Goal: Information Seeking & Learning: Learn about a topic

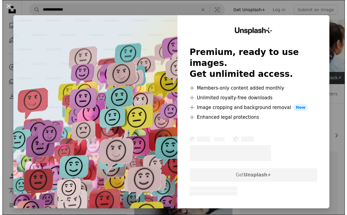
scroll to position [91, 0]
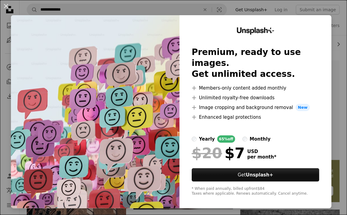
click at [140, 5] on div "An X shape Unsplash+ Premium, ready to use images. Get unlimited access. A plus…" at bounding box center [173, 107] width 347 height 215
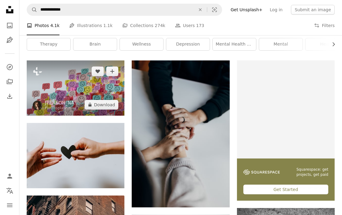
click at [67, 86] on img at bounding box center [76, 87] width 98 height 55
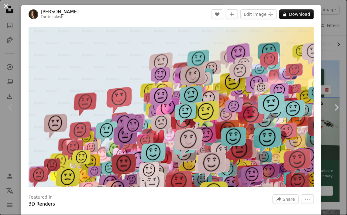
click at [331, 43] on div "An X shape Chevron left Chevron right [PERSON_NAME] For Unsplash+ A heart A plu…" at bounding box center [173, 107] width 347 height 215
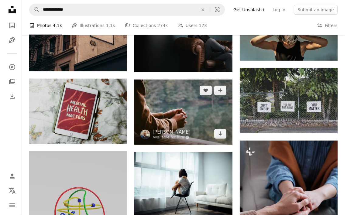
scroll to position [365, 0]
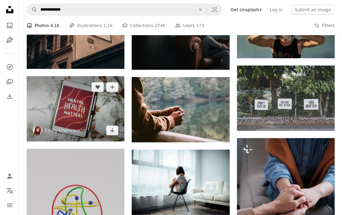
click at [71, 109] on img at bounding box center [76, 108] width 98 height 65
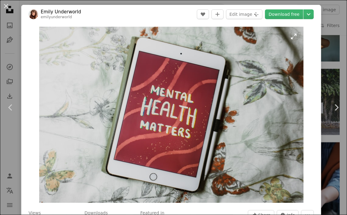
click at [67, 178] on img "Zoom in on this image" at bounding box center [171, 115] width 264 height 176
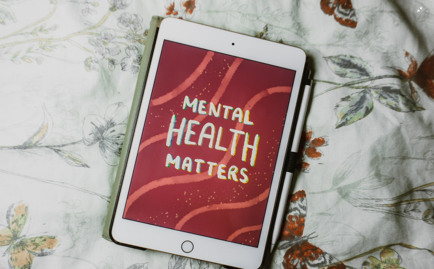
click at [342, 9] on img "Zoom out on this image" at bounding box center [217, 144] width 434 height 289
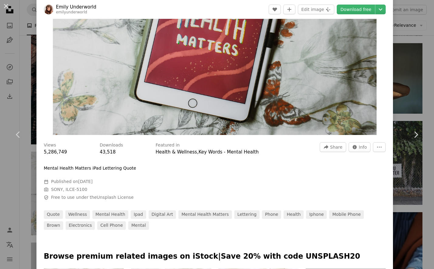
scroll to position [152, 0]
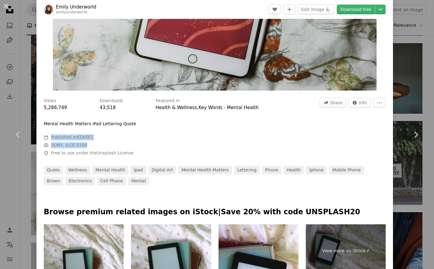
drag, startPoint x: 43, startPoint y: 131, endPoint x: 100, endPoint y: 142, distance: 58.2
click at [100, 142] on div "Views 5,286,749 Downloads 43,518 Featured in Health & Wellness , Key Words - Me…" at bounding box center [214, 140] width 356 height 92
drag, startPoint x: 100, startPoint y: 142, endPoint x: 72, endPoint y: 136, distance: 28.2
copy div "Calendar outlined Published on [DATE] Camera SONY, ILCE-5100"
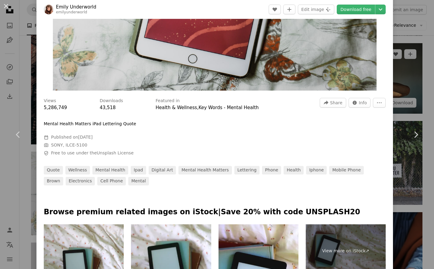
click at [342, 58] on div "An X shape Chevron left Chevron right [PERSON_NAME] Underworld emilyunderworld …" at bounding box center [217, 134] width 434 height 269
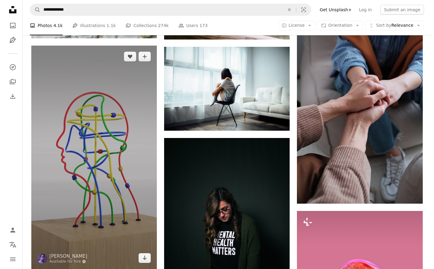
scroll to position [608, 0]
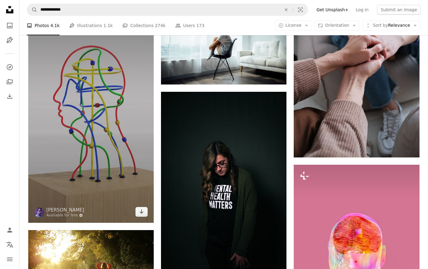
click at [111, 119] on img at bounding box center [90, 110] width 125 height 223
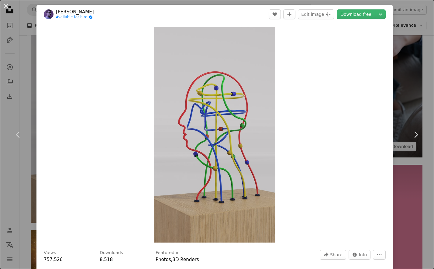
click at [342, 61] on div "An X shape Chevron left Chevron right [PERSON_NAME] Available for hire A checkm…" at bounding box center [217, 134] width 434 height 269
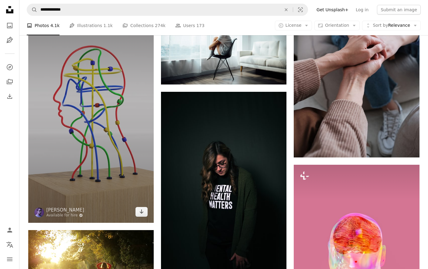
click at [58, 140] on img at bounding box center [90, 110] width 125 height 223
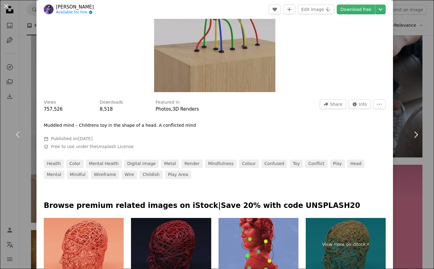
scroll to position [152, 0]
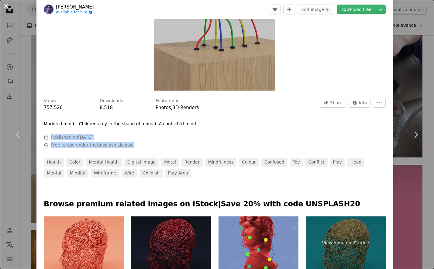
drag, startPoint x: 131, startPoint y: 144, endPoint x: 43, endPoint y: 135, distance: 88.3
click at [43, 135] on div "Views 757,526 Downloads 8,518 Featured in Photos , 3D Renders A forward-right a…" at bounding box center [214, 136] width 356 height 84
drag, startPoint x: 43, startPoint y: 135, endPoint x: 153, endPoint y: 142, distance: 110.5
click at [153, 142] on div "Calendar outlined Published on [DATE] Safety Free to use under the Unsplash Lic…" at bounding box center [135, 141] width 182 height 14
click at [113, 135] on span "Calendar outlined Published on [DATE]" at bounding box center [135, 137] width 182 height 6
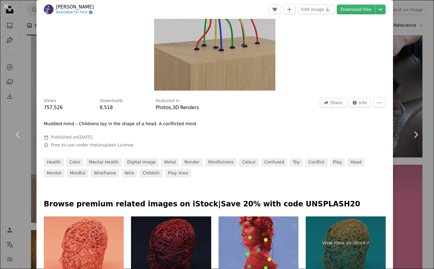
drag, startPoint x: 114, startPoint y: 137, endPoint x: 45, endPoint y: 120, distance: 71.1
click at [45, 120] on div "Views 757,526 Downloads 8,518 Featured in Photos , 3D Renders A forward-right a…" at bounding box center [214, 136] width 356 height 84
drag, startPoint x: 171, startPoint y: 143, endPoint x: 137, endPoint y: 146, distance: 34.1
click at [165, 143] on span "Safety Free to use under the Unsplash License" at bounding box center [135, 145] width 182 height 6
drag, startPoint x: 129, startPoint y: 147, endPoint x: 37, endPoint y: 136, distance: 92.7
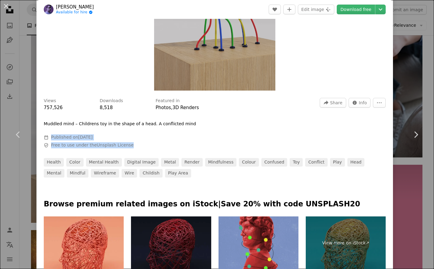
click at [37, 136] on div "Views 757,526 Downloads 8,518 Featured in Photos , 3D Renders A forward-right a…" at bounding box center [214, 136] width 356 height 84
drag, startPoint x: 37, startPoint y: 136, endPoint x: 59, endPoint y: 137, distance: 21.9
copy div "Published on [DATE] Safety Free to use under the Unsplash License"
click at [342, 116] on div "Views 757,526 Downloads 8,518 Featured in Photos , 3D Renders A forward-right a…" at bounding box center [214, 136] width 356 height 84
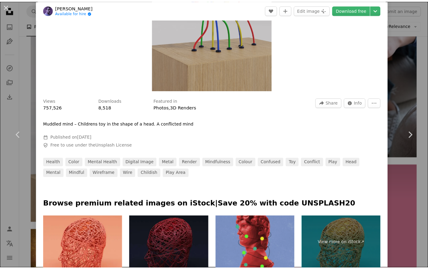
scroll to position [0, 0]
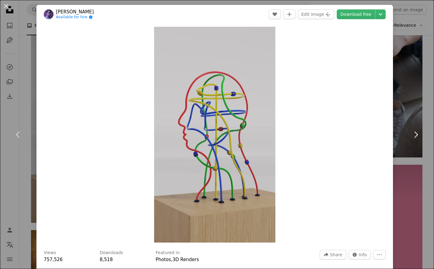
click at [342, 63] on div "An X shape Chevron left Chevron right [PERSON_NAME] Available for hire A checkm…" at bounding box center [217, 134] width 434 height 269
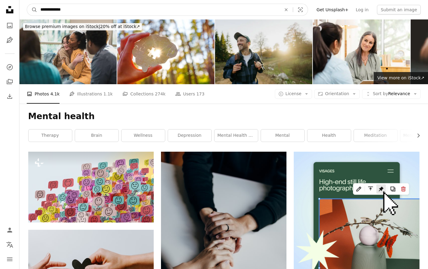
click at [94, 5] on input "**********" at bounding box center [158, 10] width 242 height 12
type input "**********"
click at [27, 4] on button "A magnifying glass" at bounding box center [32, 10] width 10 height 12
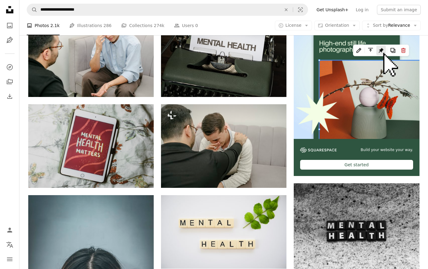
scroll to position [34, 0]
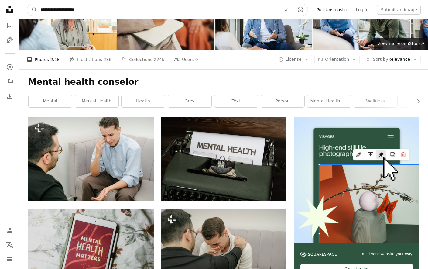
click at [108, 7] on input "**********" at bounding box center [158, 10] width 242 height 12
type input "**********"
click button "A magnifying glass" at bounding box center [32, 10] width 10 height 12
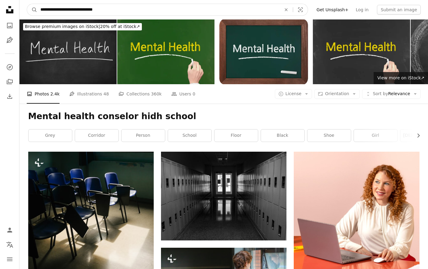
drag, startPoint x: 93, startPoint y: 9, endPoint x: 97, endPoint y: 30, distance: 21.4
click at [93, 11] on input "**********" at bounding box center [158, 10] width 242 height 12
drag, startPoint x: 66, startPoint y: 11, endPoint x: 12, endPoint y: 13, distance: 54.7
type input "**********"
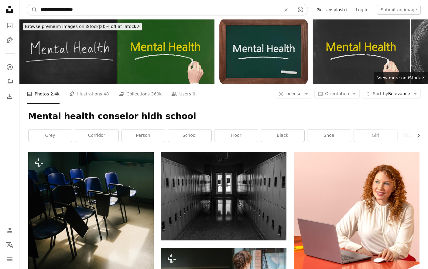
click at [27, 4] on button "A magnifying glass" at bounding box center [32, 10] width 10 height 12
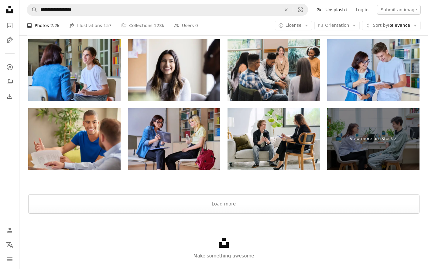
scroll to position [1139, 0]
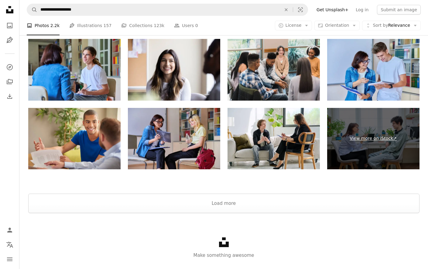
click at [342, 121] on link "View more on iStock ↗" at bounding box center [373, 139] width 92 height 62
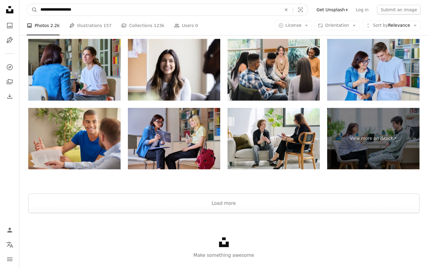
drag, startPoint x: 146, startPoint y: 10, endPoint x: -2, endPoint y: 10, distance: 147.3
type input "**********"
click at [27, 4] on button "A magnifying glass" at bounding box center [32, 10] width 10 height 12
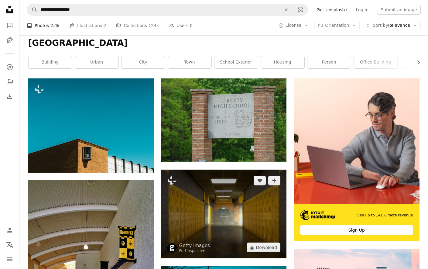
scroll to position [76, 0]
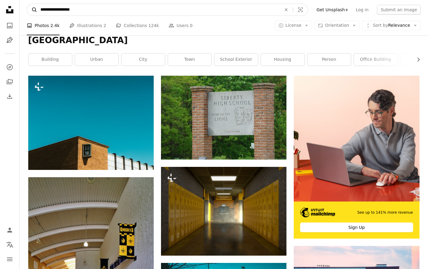
drag, startPoint x: 83, startPoint y: 5, endPoint x: 33, endPoint y: 12, distance: 50.1
click at [33, 12] on form "**********" at bounding box center [167, 10] width 281 height 12
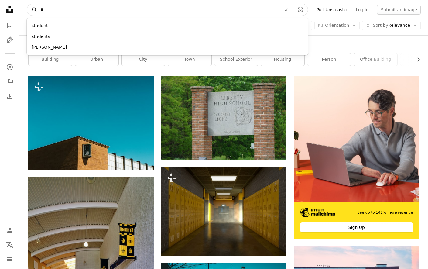
type input "*"
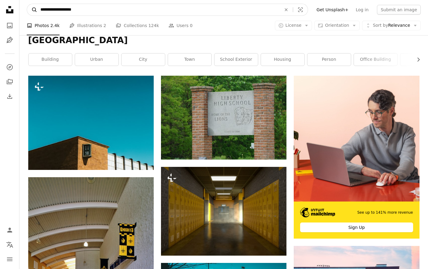
type input "**********"
click at [27, 4] on button "A magnifying glass" at bounding box center [32, 10] width 10 height 12
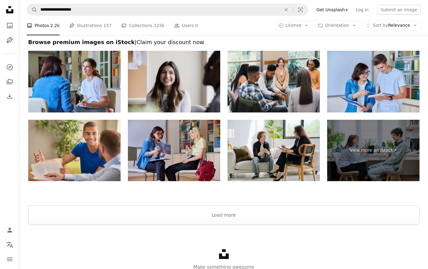
scroll to position [1153, 0]
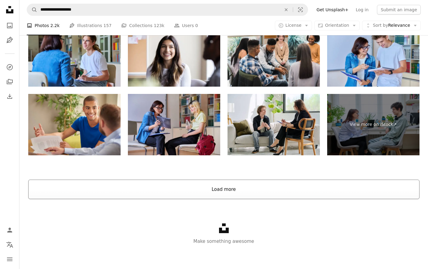
click at [206, 185] on button "Load more" at bounding box center [223, 189] width 391 height 19
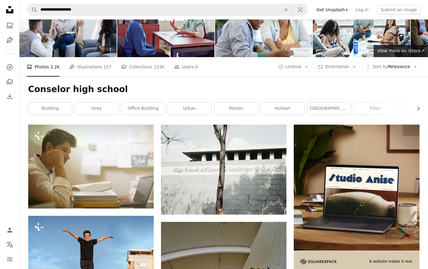
scroll to position [0, 0]
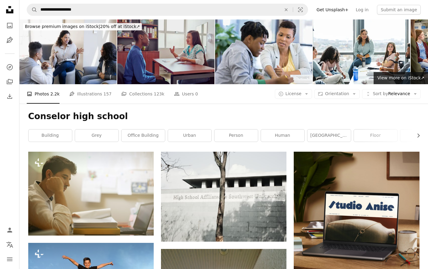
click at [158, 54] on img at bounding box center [165, 51] width 97 height 65
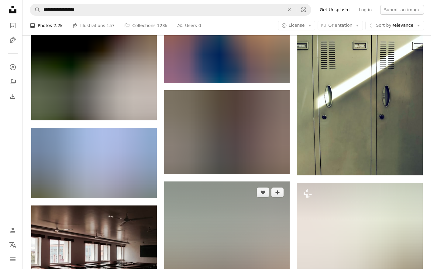
scroll to position [2924, 0]
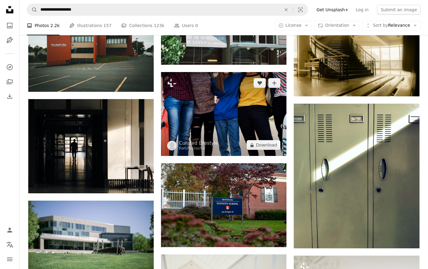
click at [223, 118] on img at bounding box center [223, 114] width 125 height 84
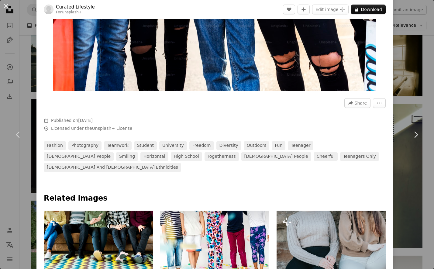
scroll to position [152, 0]
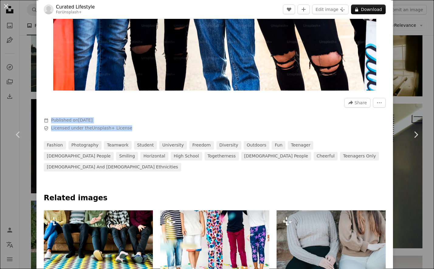
drag, startPoint x: 125, startPoint y: 128, endPoint x: 42, endPoint y: 118, distance: 83.5
click at [42, 118] on div "A forward-right arrow Share More Actions Calendar outlined Published on [DATE] …" at bounding box center [214, 133] width 356 height 78
drag, startPoint x: 42, startPoint y: 118, endPoint x: 53, endPoint y: 119, distance: 10.6
copy div "Published on [DATE] Safety Licensed under the Unsplash+ License"
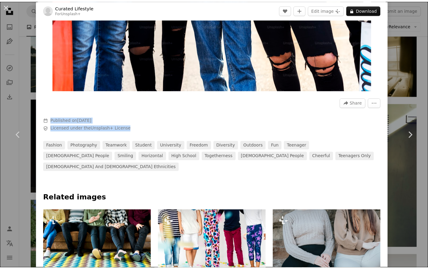
scroll to position [0, 0]
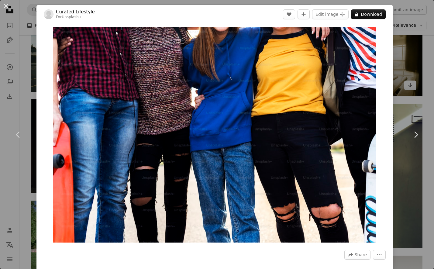
drag, startPoint x: 405, startPoint y: 67, endPoint x: 373, endPoint y: 84, distance: 35.6
click at [342, 66] on div "An X shape Chevron left Chevron right Curated Lifestyle For Unsplash+ A heart A…" at bounding box center [217, 134] width 434 height 269
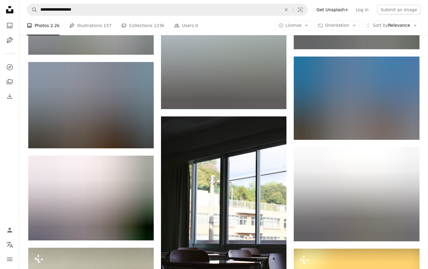
scroll to position [2544, 0]
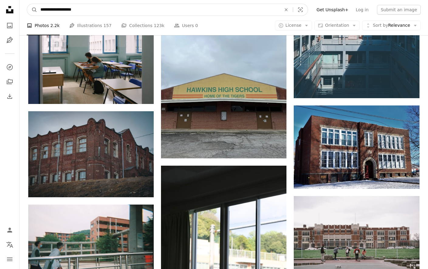
drag, startPoint x: 110, startPoint y: 7, endPoint x: -2, endPoint y: 12, distance: 111.9
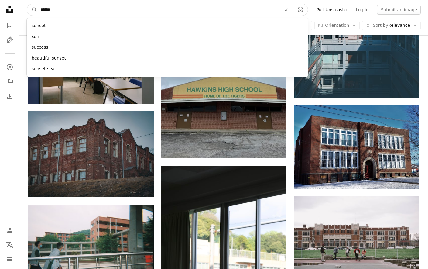
type input "*******"
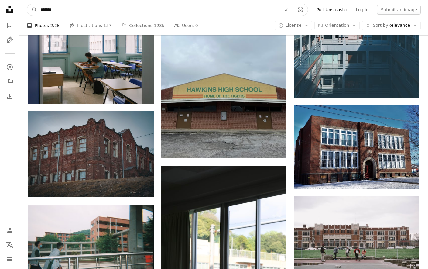
click button "A magnifying glass" at bounding box center [32, 10] width 10 height 12
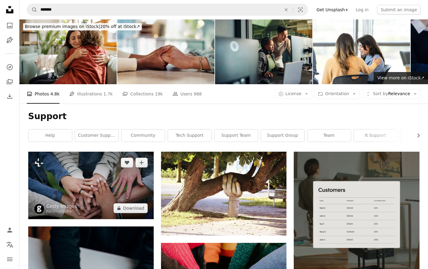
click at [79, 191] on img at bounding box center [90, 185] width 125 height 67
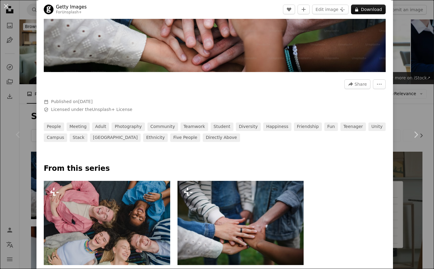
scroll to position [152, 0]
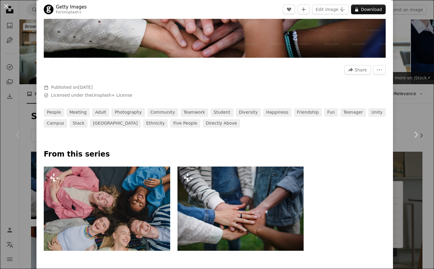
click at [147, 81] on div at bounding box center [215, 80] width 342 height 10
drag, startPoint x: 127, startPoint y: 91, endPoint x: 39, endPoint y: 81, distance: 88.7
click at [39, 81] on div "A forward-right arrow Share More Actions Calendar outlined Published on [DATE] …" at bounding box center [214, 94] width 356 height 67
drag, startPoint x: 39, startPoint y: 81, endPoint x: 57, endPoint y: 83, distance: 18.6
copy div "Published on [DATE] Safety Licensed under the Unsplash+ License"
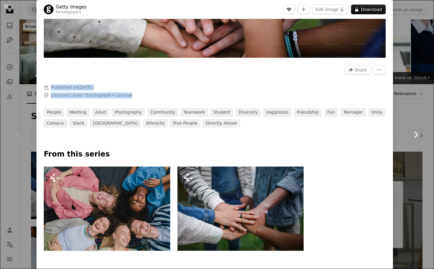
click at [342, 109] on link "Chevron right" at bounding box center [415, 134] width 36 height 58
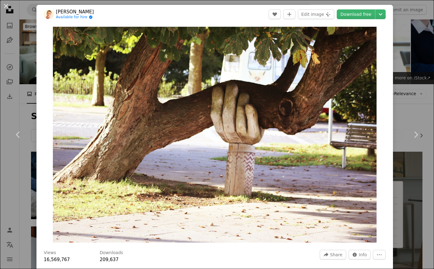
click at [342, 57] on div "An X shape Chevron left Chevron right [PERSON_NAME] Available for hire A checkm…" at bounding box center [217, 134] width 434 height 269
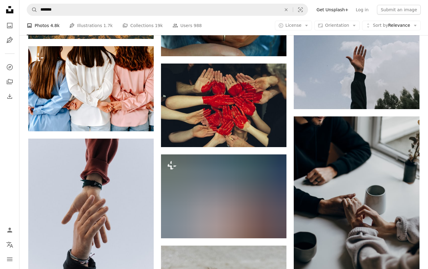
scroll to position [646, 0]
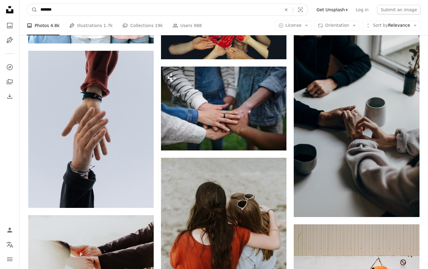
click at [83, 12] on input "*******" at bounding box center [158, 10] width 242 height 12
type input "**********"
click at [27, 4] on button "A magnifying glass" at bounding box center [32, 10] width 10 height 12
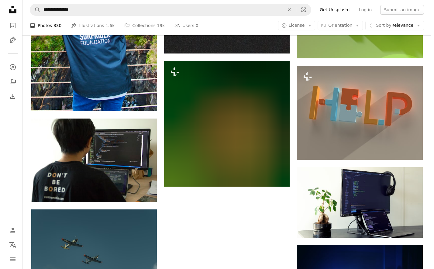
scroll to position [683, 0]
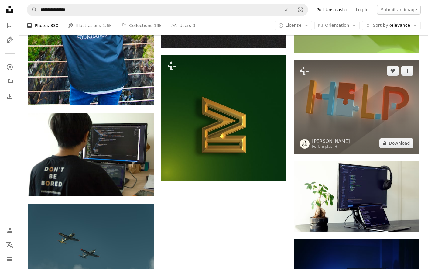
click at [342, 104] on img at bounding box center [356, 107] width 125 height 94
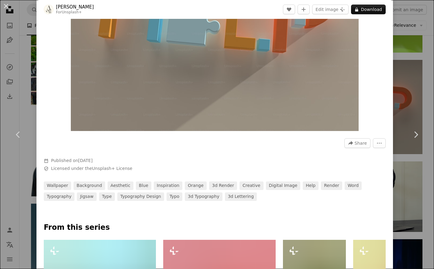
scroll to position [190, 0]
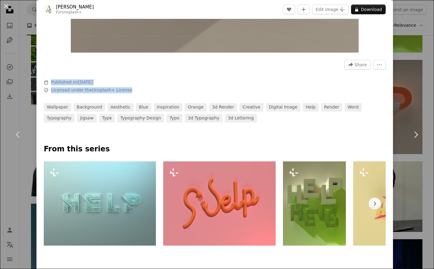
drag, startPoint x: 126, startPoint y: 89, endPoint x: 44, endPoint y: 82, distance: 82.3
click at [44, 82] on div "Calendar outlined Published on [DATE] Safety Licensed under the Unsplash+ Licen…" at bounding box center [135, 86] width 182 height 14
drag, startPoint x: 44, startPoint y: 82, endPoint x: 78, endPoint y: 83, distance: 34.0
copy div "Published on [DATE] Safety Licensed under the Unsplash+ License"
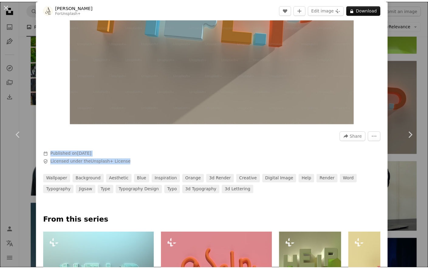
scroll to position [0, 0]
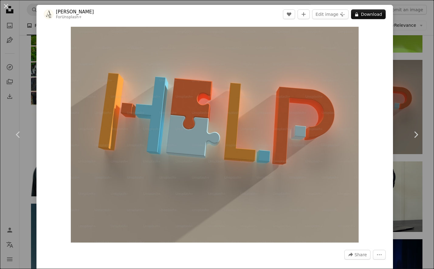
click at [342, 43] on div "An X shape Chevron left Chevron right [PERSON_NAME] For Unsplash+ A heart A plu…" at bounding box center [217, 134] width 434 height 269
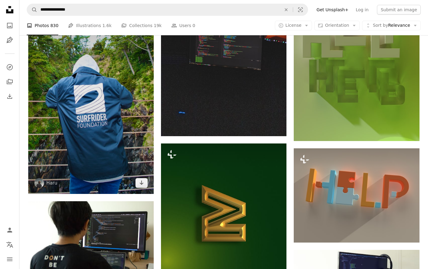
scroll to position [532, 0]
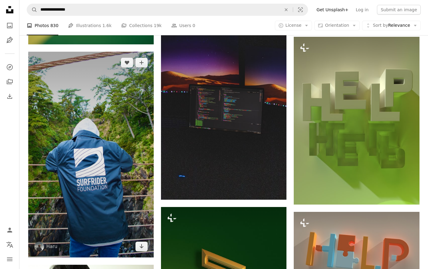
click at [108, 156] on img at bounding box center [90, 155] width 125 height 206
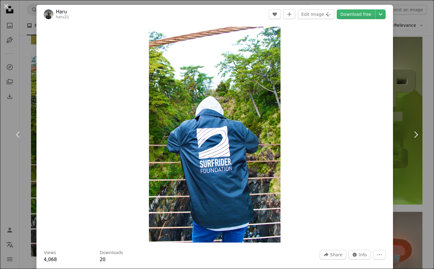
click at [342, 63] on div "An X shape Chevron left Chevron right Haru haru21 A heart A plus sign Edit imag…" at bounding box center [217, 134] width 434 height 269
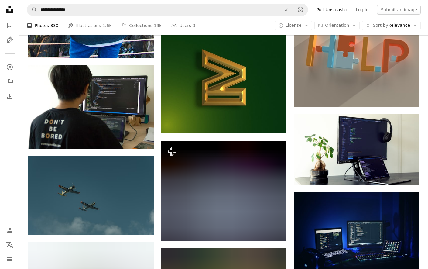
scroll to position [759, 0]
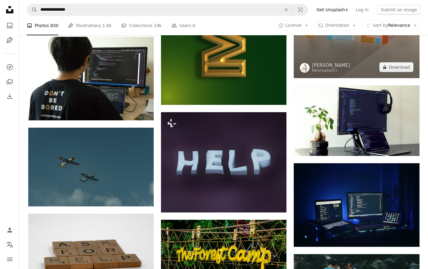
drag, startPoint x: 416, startPoint y: 54, endPoint x: 408, endPoint y: 57, distance: 8.0
click at [342, 55] on img at bounding box center [356, 31] width 125 height 94
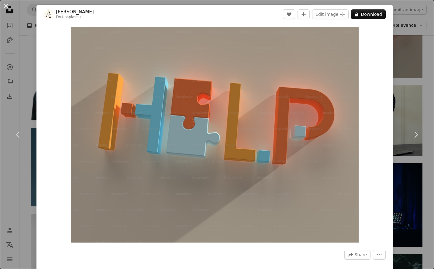
drag, startPoint x: 90, startPoint y: 12, endPoint x: 63, endPoint y: 11, distance: 26.8
drag, startPoint x: 63, startPoint y: 11, endPoint x: 175, endPoint y: 11, distance: 111.8
click at [175, 11] on header "[PERSON_NAME] For Unsplash+ A heart A plus sign Edit image Plus sign for Unspla…" at bounding box center [214, 14] width 356 height 19
drag, startPoint x: 91, startPoint y: 11, endPoint x: 48, endPoint y: 12, distance: 42.5
drag, startPoint x: 48, startPoint y: 12, endPoint x: 170, endPoint y: 12, distance: 122.4
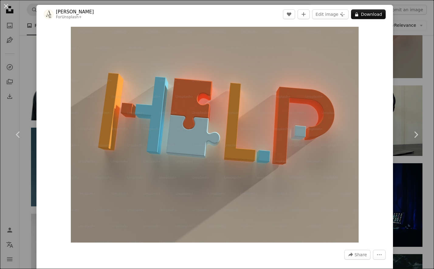
click at [170, 12] on header "[PERSON_NAME] For Unsplash+ A heart A plus sign Edit image Plus sign for Unspla…" at bounding box center [214, 14] width 356 height 19
drag, startPoint x: 93, startPoint y: 11, endPoint x: 46, endPoint y: 11, distance: 47.4
click at [46, 11] on header "[PERSON_NAME] For Unsplash+ A heart A plus sign Edit image Plus sign for Unspla…" at bounding box center [214, 14] width 356 height 19
copy span "[PERSON_NAME]"
click at [342, 55] on div "An X shape Chevron left Chevron right [PERSON_NAME] For Unsplash+ A heart A plu…" at bounding box center [217, 134] width 434 height 269
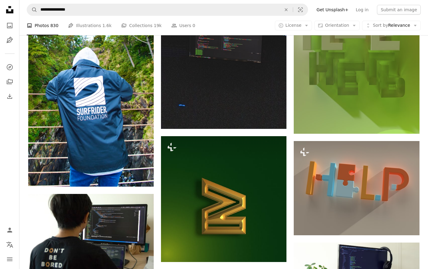
scroll to position [532, 0]
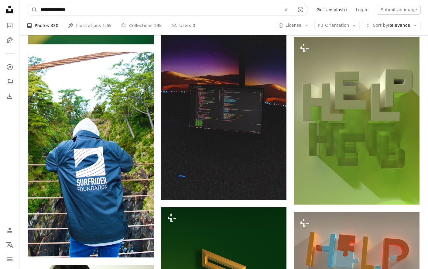
drag, startPoint x: 110, startPoint y: 10, endPoint x: -2, endPoint y: 15, distance: 111.3
paste input "**********"
type input "**********"
click at [27, 4] on button "A magnifying glass" at bounding box center [32, 10] width 10 height 12
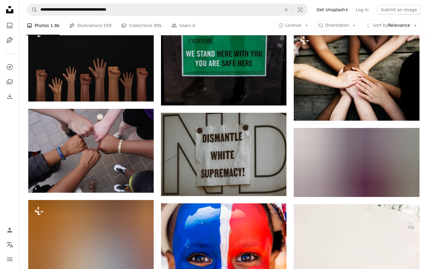
scroll to position [418, 0]
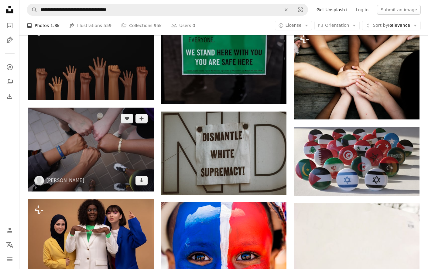
click at [63, 140] on img at bounding box center [90, 150] width 125 height 84
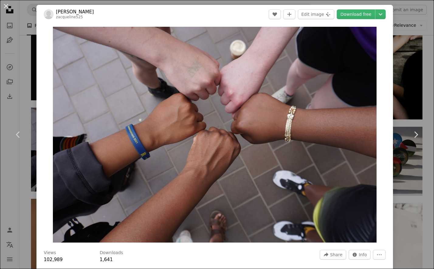
click at [342, 50] on div "An X shape Chevron left Chevron right [PERSON_NAME] zacqueline525 A heart A plu…" at bounding box center [217, 134] width 434 height 269
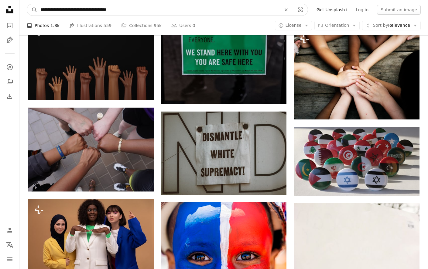
drag, startPoint x: 136, startPoint y: 10, endPoint x: -2, endPoint y: 12, distance: 137.6
type input "**********"
click at [27, 4] on button "A magnifying glass" at bounding box center [32, 10] width 10 height 12
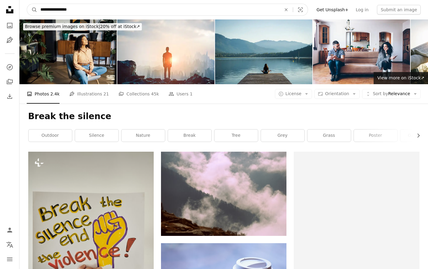
drag, startPoint x: 88, startPoint y: 9, endPoint x: 21, endPoint y: 3, distance: 66.8
click at [22, 5] on nav "**********" at bounding box center [223, 9] width 409 height 19
type input "**********"
click at [27, 4] on button "A magnifying glass" at bounding box center [32, 10] width 10 height 12
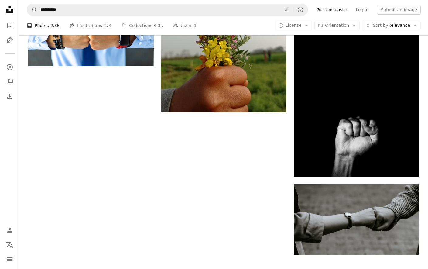
scroll to position [949, 0]
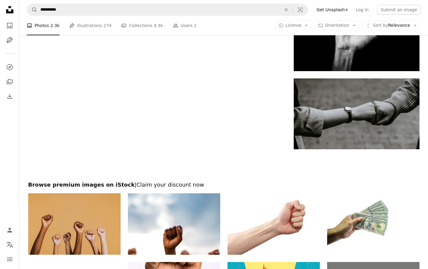
click at [66, 215] on img at bounding box center [74, 224] width 92 height 62
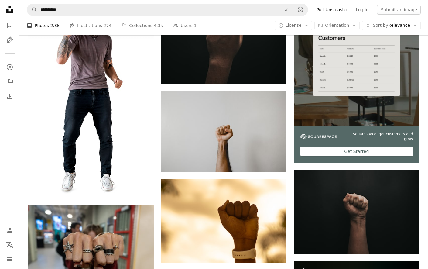
scroll to position [0, 0]
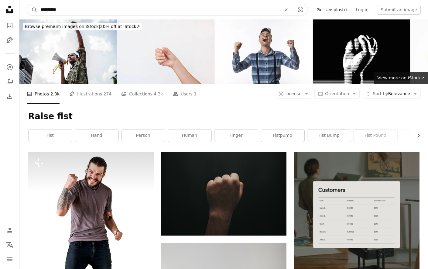
drag, startPoint x: 66, startPoint y: 10, endPoint x: -2, endPoint y: 15, distance: 67.9
type input "**********"
click at [27, 4] on button "A magnifying glass" at bounding box center [32, 10] width 10 height 12
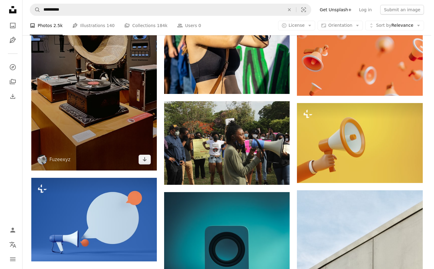
scroll to position [494, 0]
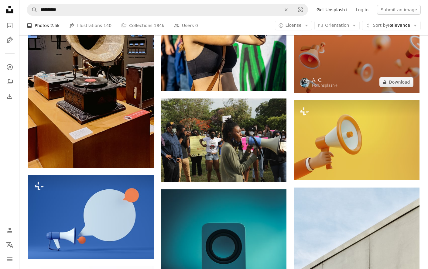
click at [342, 56] on img at bounding box center [356, 6] width 125 height 174
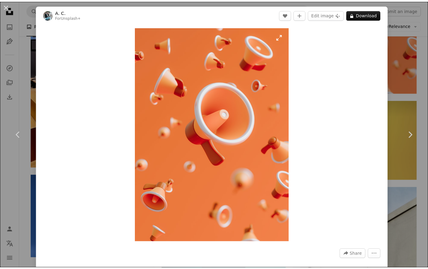
scroll to position [190, 0]
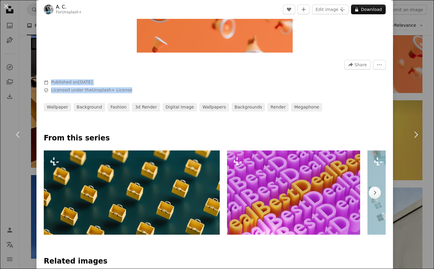
drag, startPoint x: 128, startPoint y: 90, endPoint x: 48, endPoint y: 80, distance: 80.6
click at [48, 80] on div "Calendar outlined Published on [DATE] Safety Licensed under the Unsplash+ Licen…" at bounding box center [135, 86] width 182 height 14
drag, startPoint x: 48, startPoint y: 80, endPoint x: 67, endPoint y: 80, distance: 18.8
copy div "Published on [DATE] Safety Licensed under the Unsplash+ License"
click at [342, 35] on div "An X shape Chevron left Chevron right A. C. For Unsplash+ A heart A plus sign E…" at bounding box center [217, 134] width 434 height 269
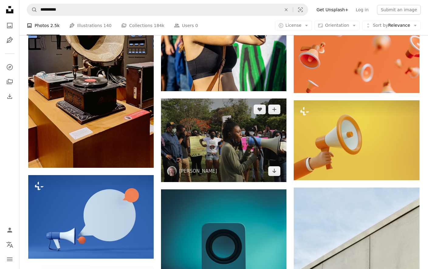
scroll to position [266, 0]
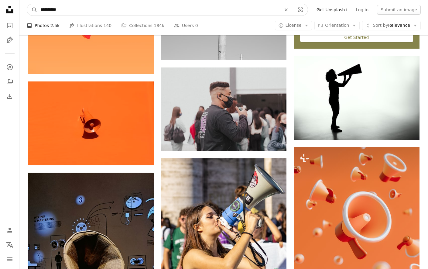
drag, startPoint x: 8, startPoint y: 8, endPoint x: -2, endPoint y: 8, distance: 9.1
type input "*********"
click button "A magnifying glass" at bounding box center [32, 10] width 10 height 12
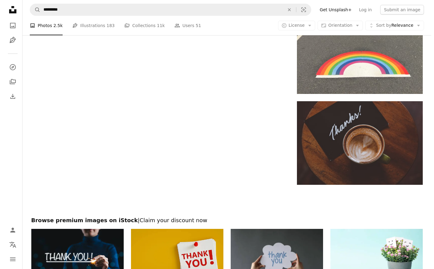
scroll to position [835, 0]
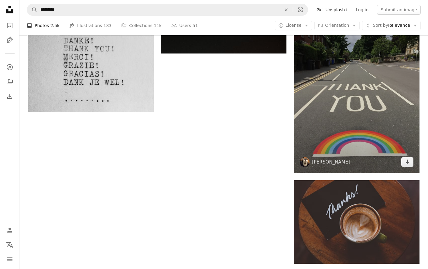
click at [342, 86] on img at bounding box center [356, 88] width 125 height 167
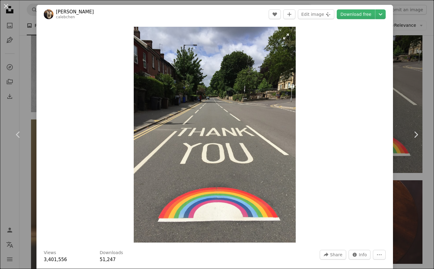
drag, startPoint x: 354, startPoint y: 86, endPoint x: 142, endPoint y: 93, distance: 211.8
